Goal: Use online tool/utility: Utilize a website feature to perform a specific function

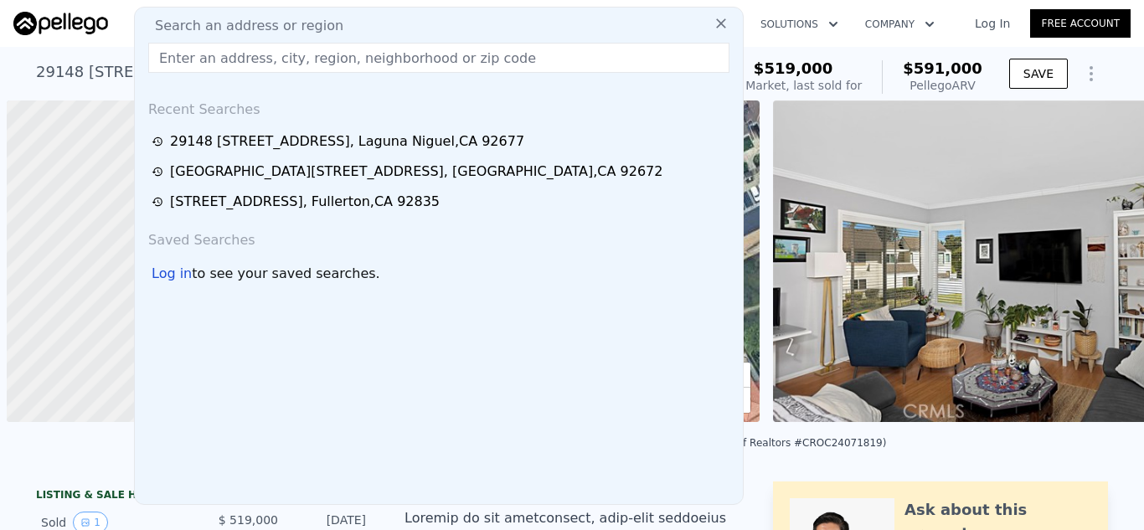
select select "30"
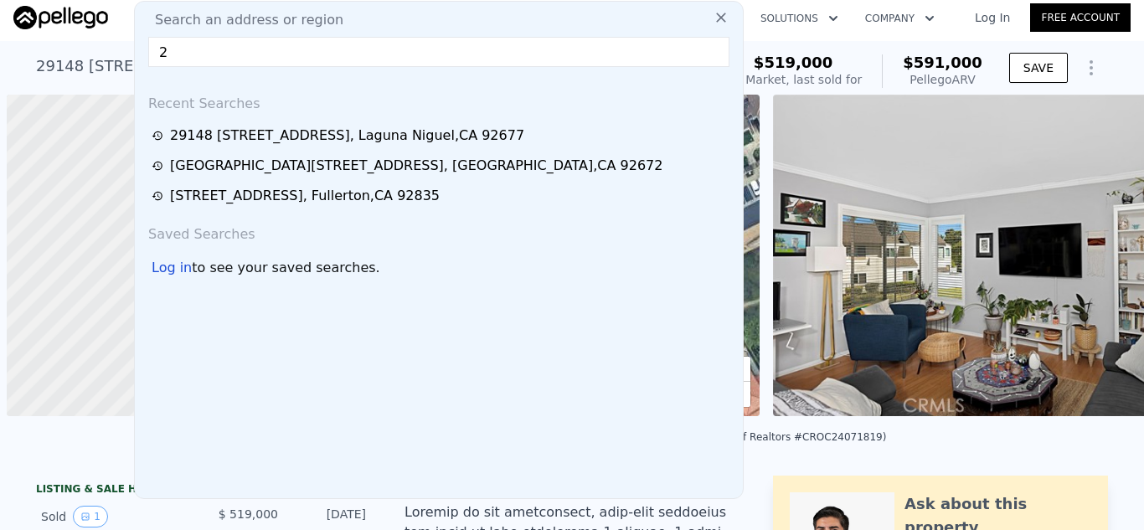
scroll to position [0, 7]
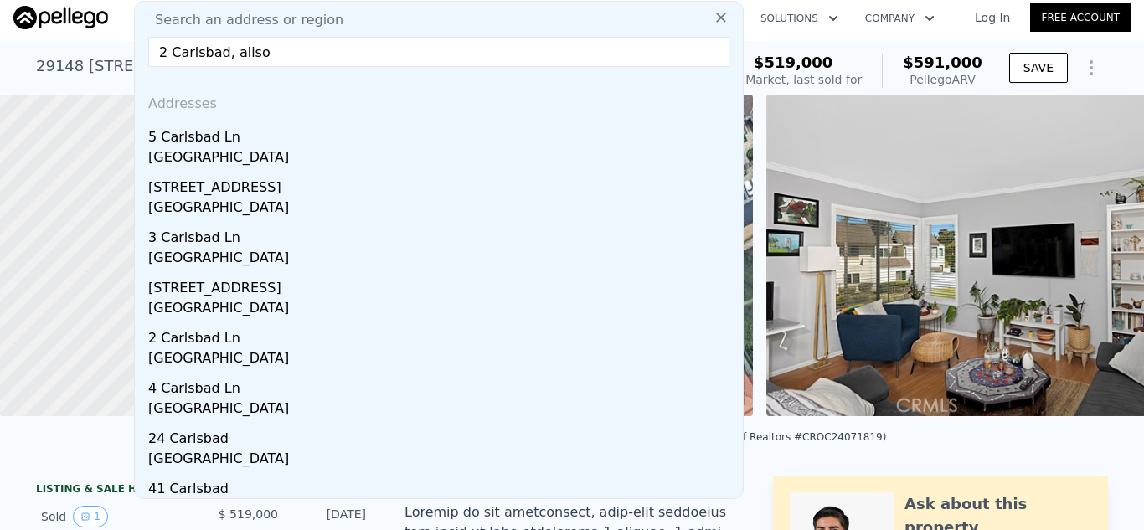
click at [267, 23] on span "Search an address or region" at bounding box center [243, 20] width 202 height 20
click at [267, 49] on input "2 Carlsbad, aliso" at bounding box center [438, 52] width 581 height 30
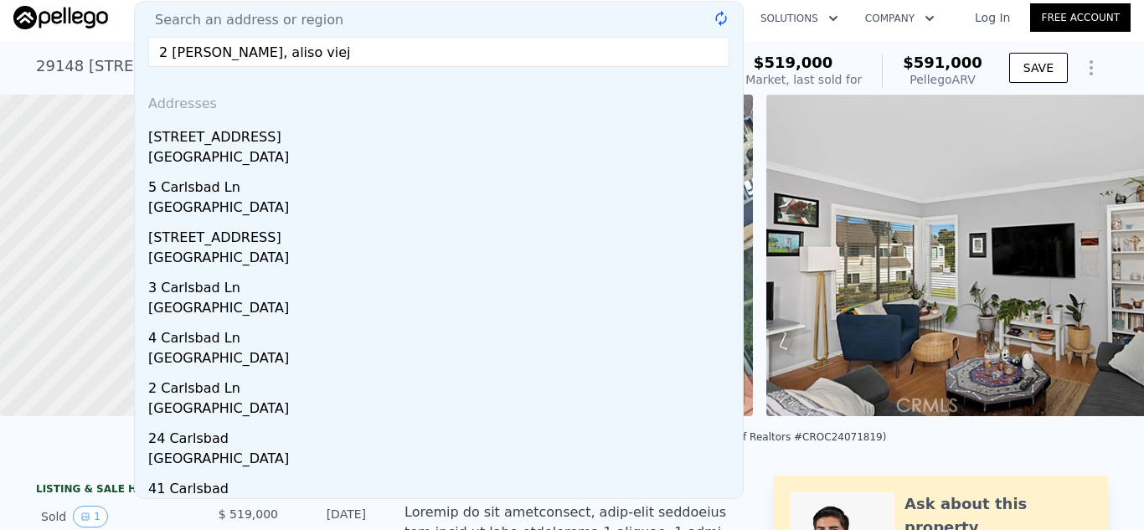
type input "2 [PERSON_NAME], aliso viejo"
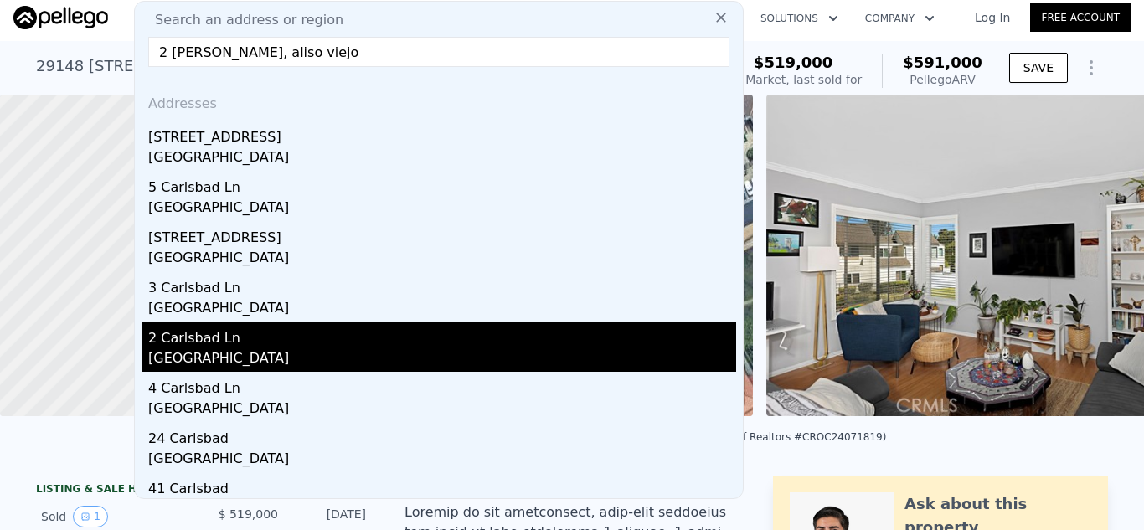
click at [404, 357] on div "[GEOGRAPHIC_DATA]" at bounding box center [442, 359] width 588 height 23
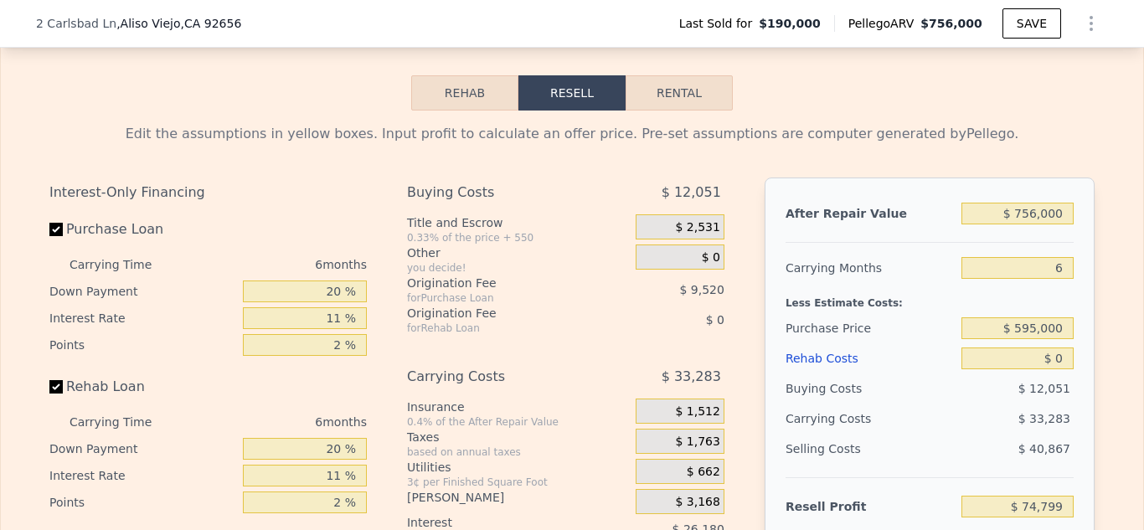
scroll to position [2536, 0]
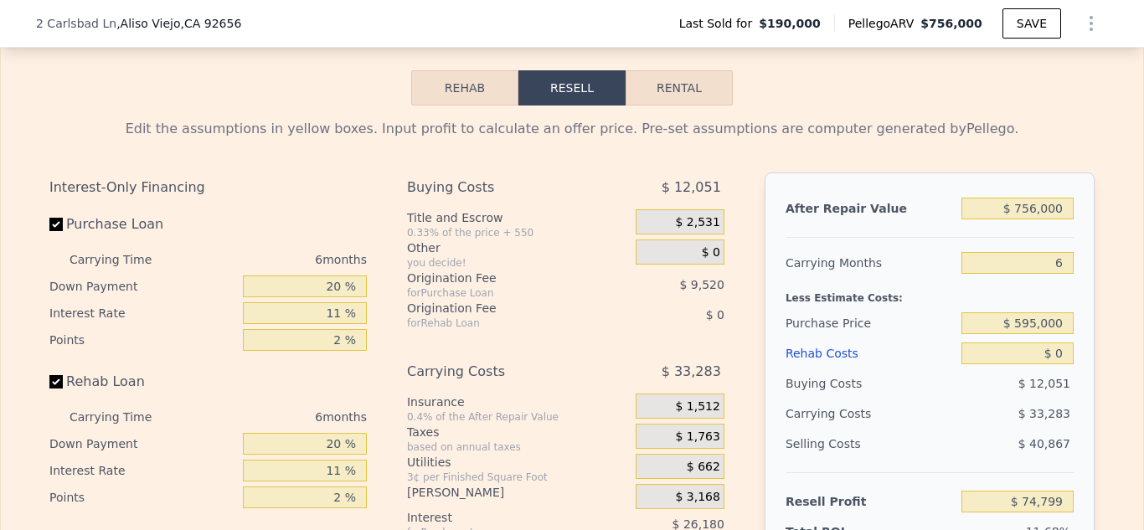
click at [1072, 126] on div "Edit the assumptions in yellow boxes. Input profit to calculate an offer price.…" at bounding box center [571, 129] width 1045 height 20
click at [345, 340] on input "2 %" at bounding box center [305, 340] width 124 height 22
type input "0 %"
type input "$ 84,319"
type input "0 %"
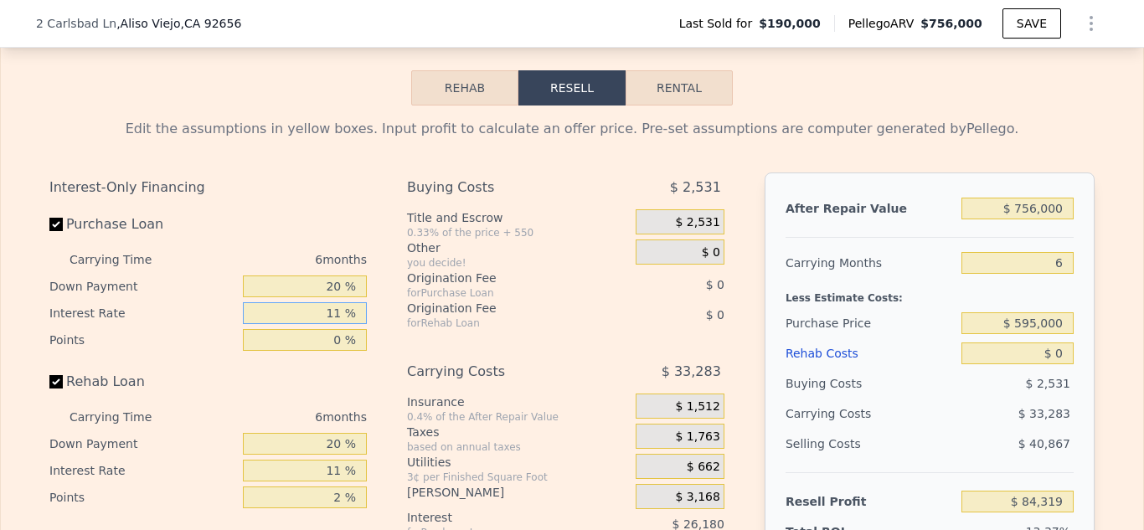
click at [343, 314] on input "11 %" at bounding box center [305, 313] width 124 height 22
type input "1 %"
type input "$ 108,115"
type input "6. %"
type input "$ 96,217"
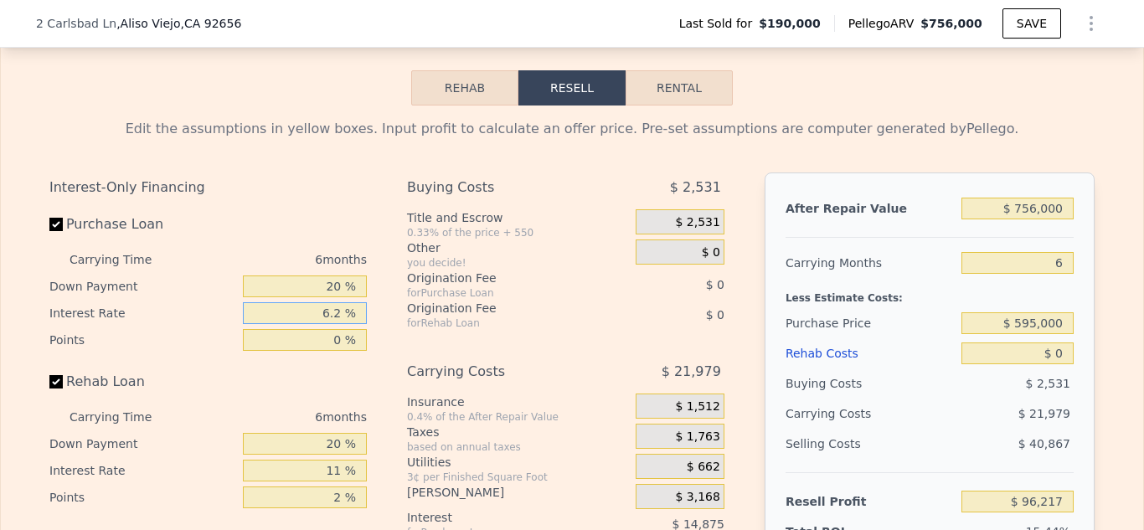
type input "6.25 %"
type input "$ 95,623"
type input "6.25 %"
click at [345, 286] on input "20 %" at bounding box center [305, 287] width 124 height 22
type input "25 %"
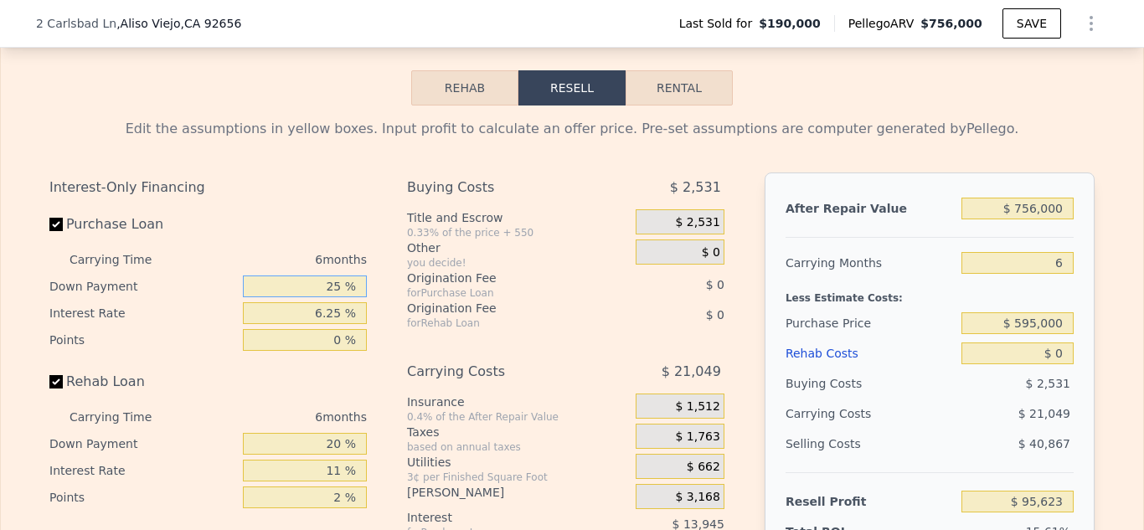
type input "$ 96,553"
type input "25 %"
click at [341, 214] on div "Purchase Loan" at bounding box center [207, 227] width 317 height 37
click at [340, 218] on div "Purchase Loan" at bounding box center [207, 227] width 317 height 37
click at [1063, 350] on input "$ 0" at bounding box center [1017, 353] width 112 height 22
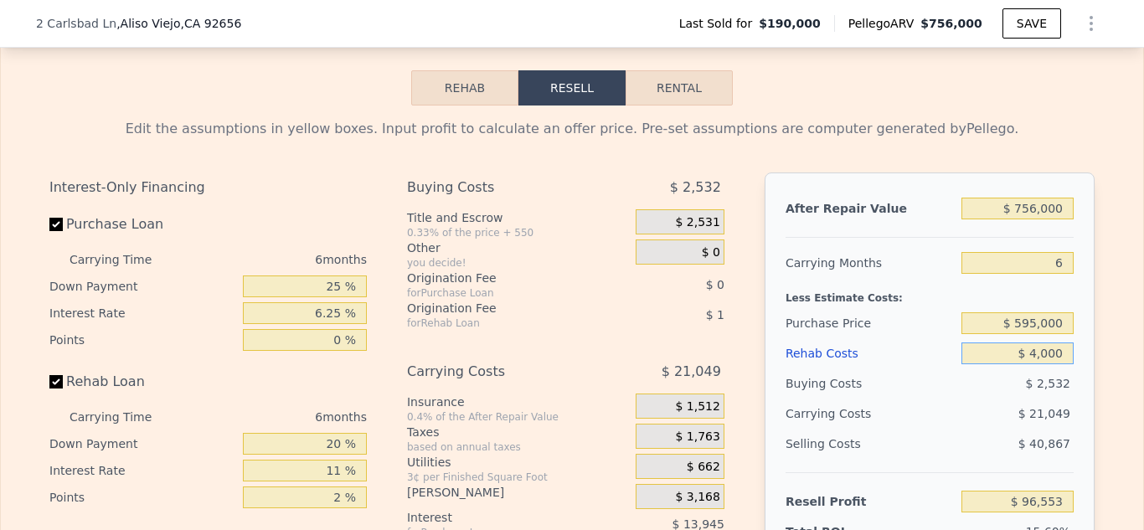
type input "$ 40,000"
type input "$ 54,155"
type input "$ 40,000"
click at [928, 425] on div "$ 22,807" at bounding box center [985, 414] width 177 height 30
